Goal: Transaction & Acquisition: Download file/media

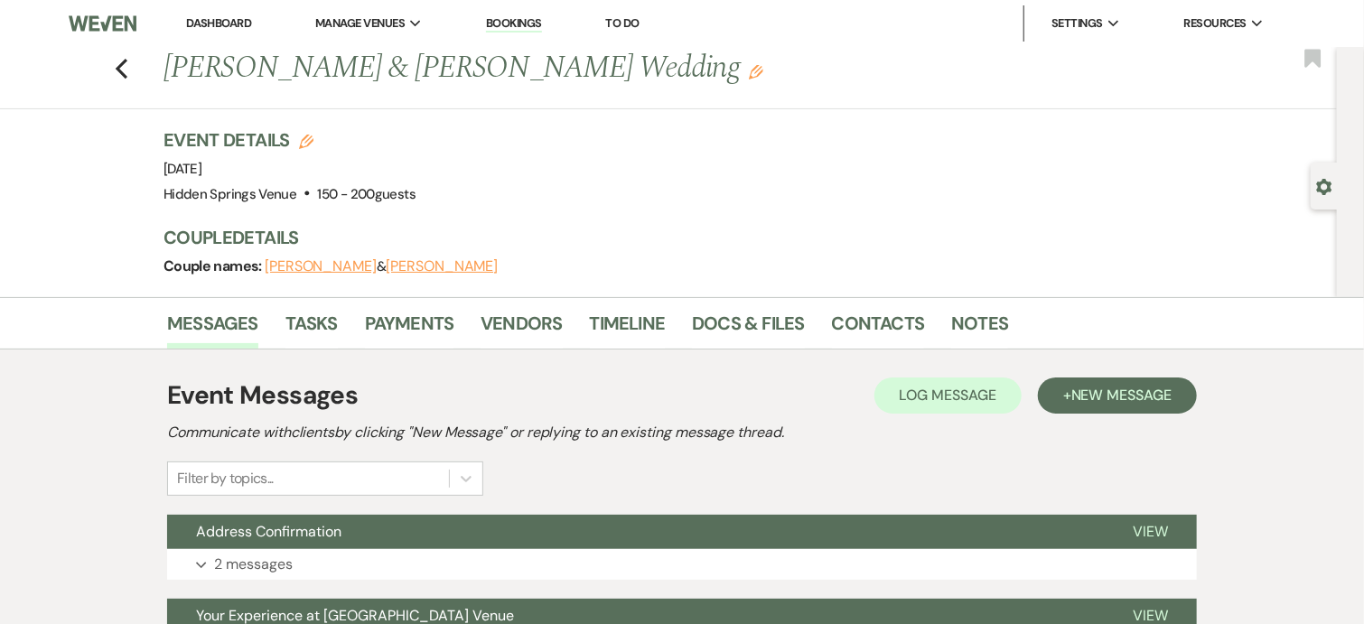
click at [205, 25] on link "Dashboard" at bounding box center [218, 22] width 65 height 15
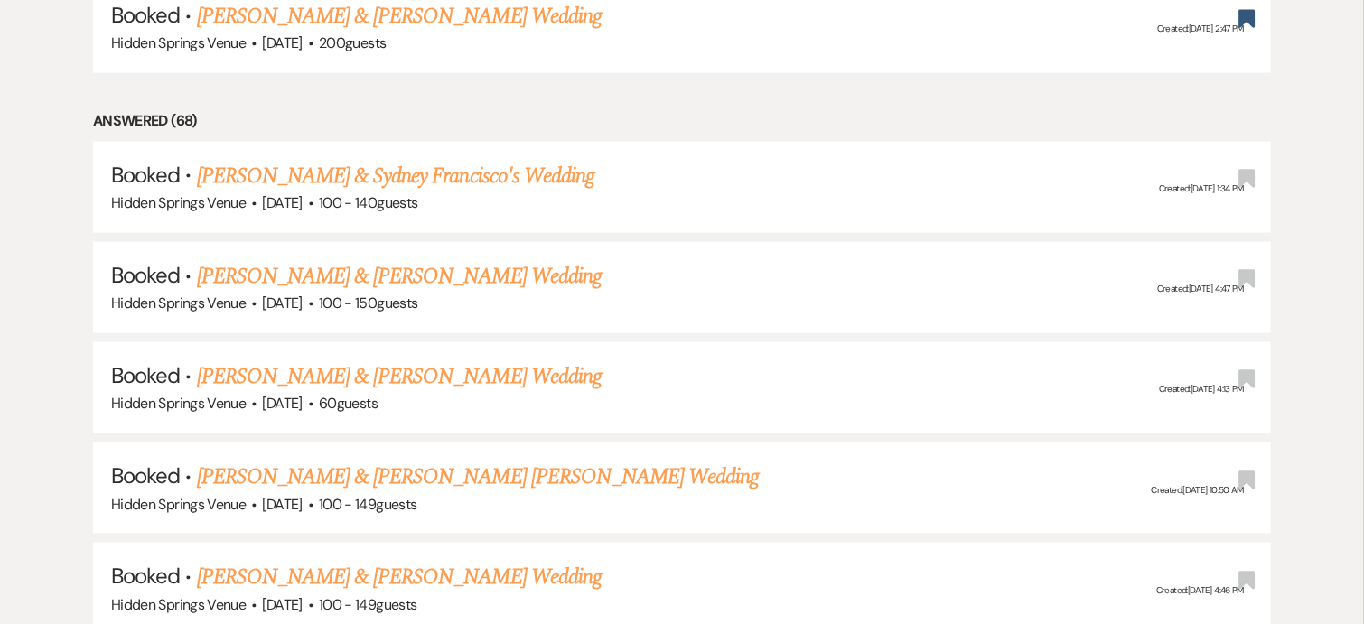
scroll to position [1080, 0]
click at [453, 270] on link "[PERSON_NAME] & [PERSON_NAME] Wedding" at bounding box center [399, 278] width 405 height 33
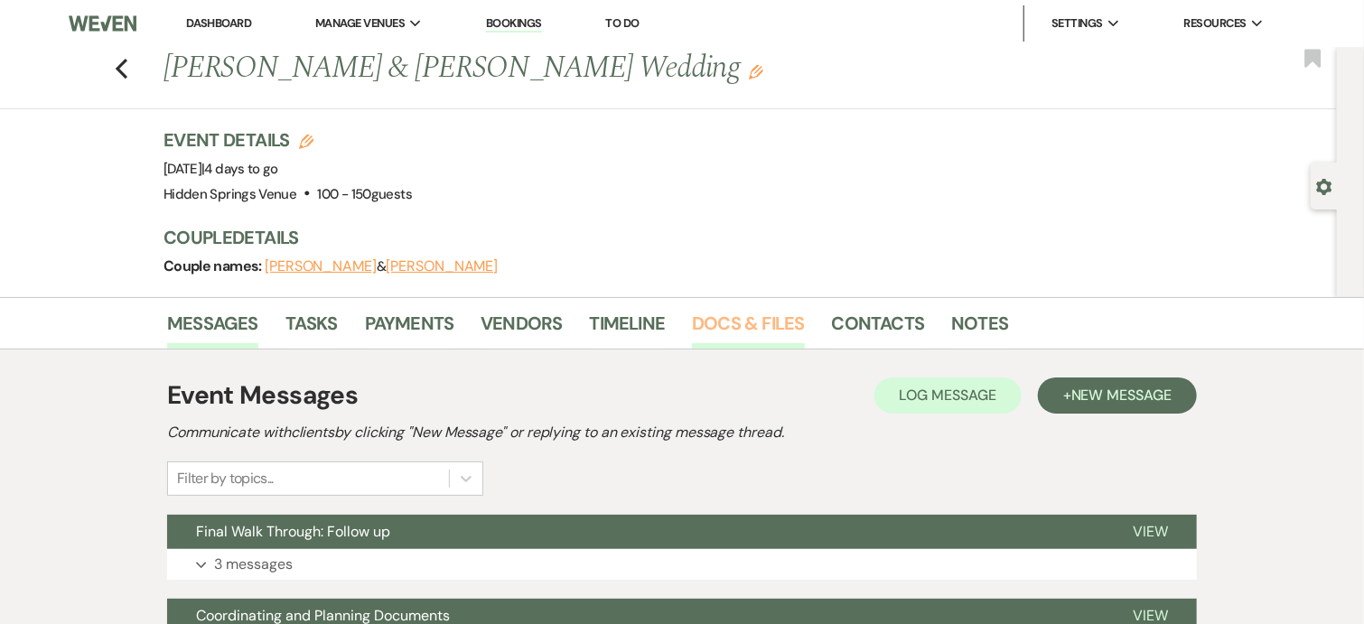
click at [773, 324] on link "Docs & Files" at bounding box center [748, 329] width 112 height 40
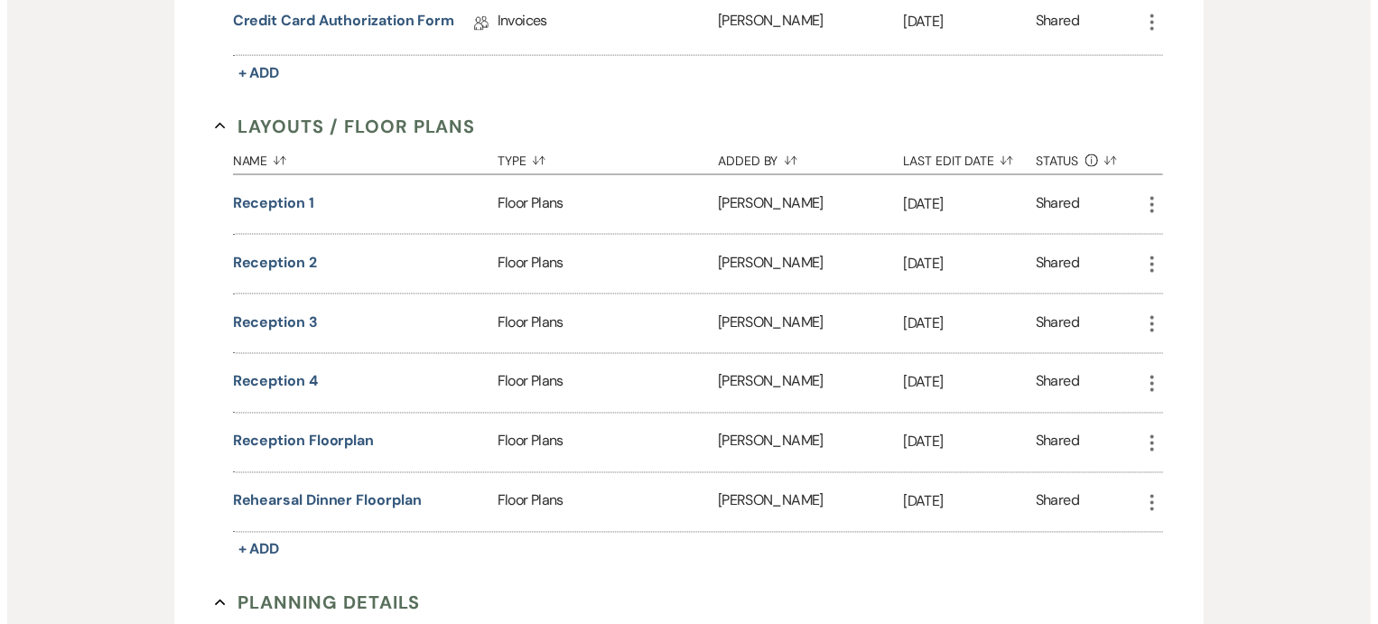
scroll to position [1380, 0]
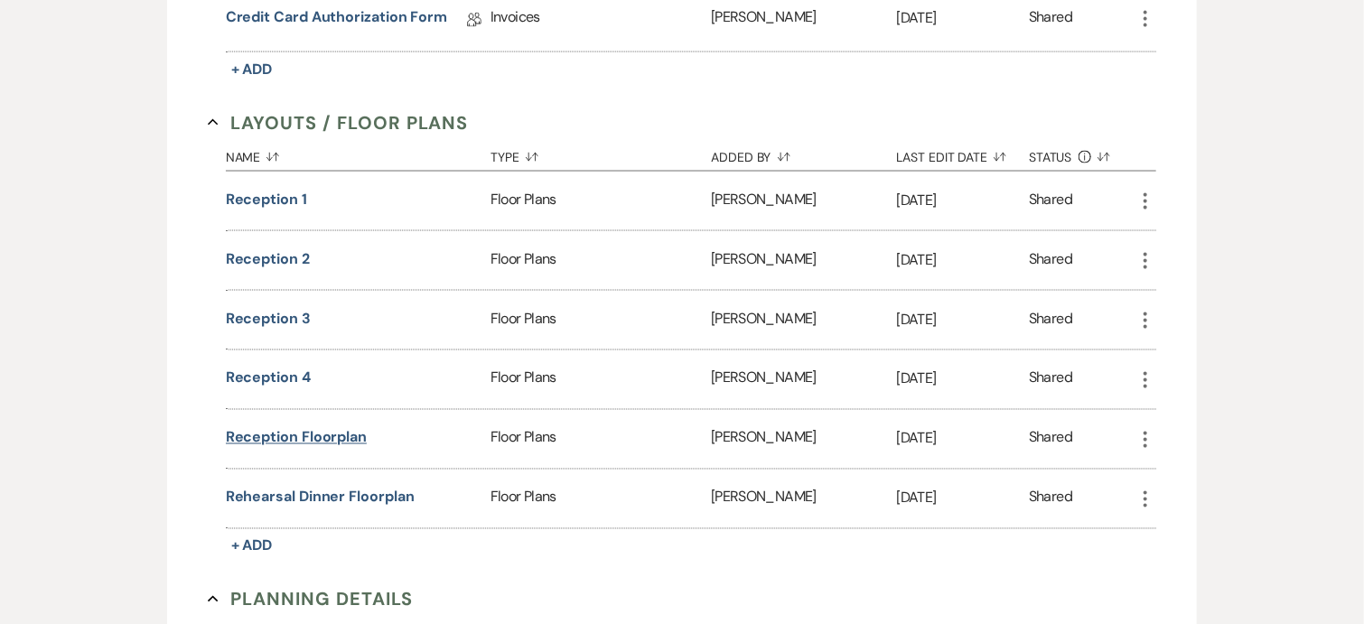
click at [343, 427] on button "Reception Floorplan" at bounding box center [296, 438] width 141 height 22
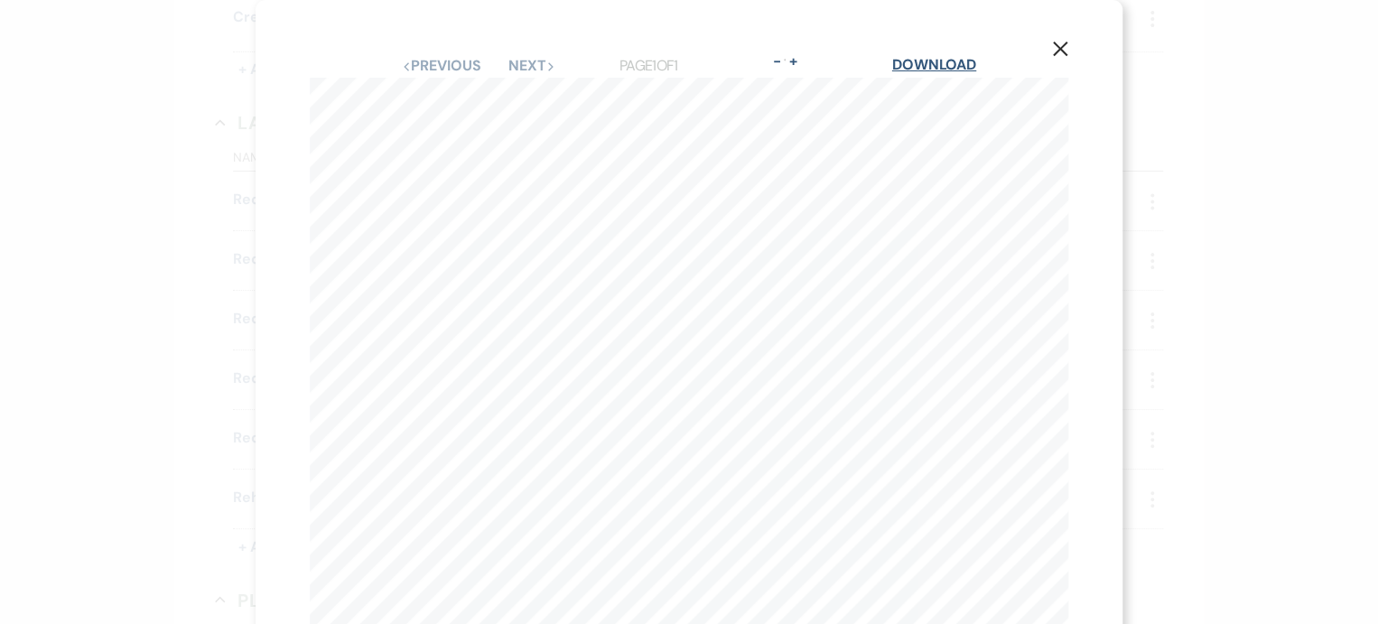
click at [951, 63] on link "Download" at bounding box center [934, 64] width 84 height 19
